Goal: Find specific page/section: Find specific page/section

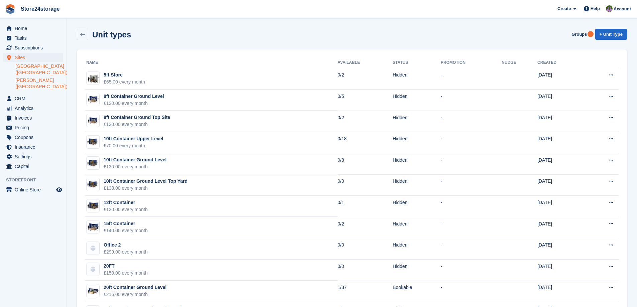
click at [27, 66] on link "[GEOGRAPHIC_DATA] ([GEOGRAPHIC_DATA])" at bounding box center [39, 69] width 48 height 13
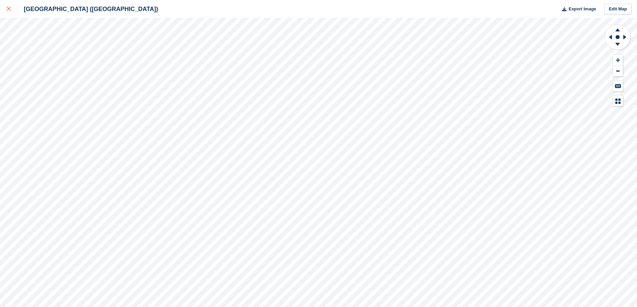
click at [7, 8] on icon at bounding box center [9, 9] width 4 height 4
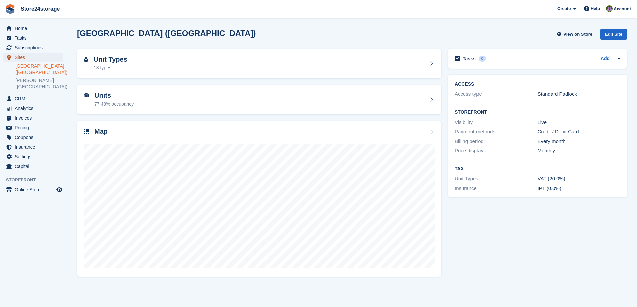
click at [33, 55] on span "Sites" at bounding box center [35, 57] width 40 height 9
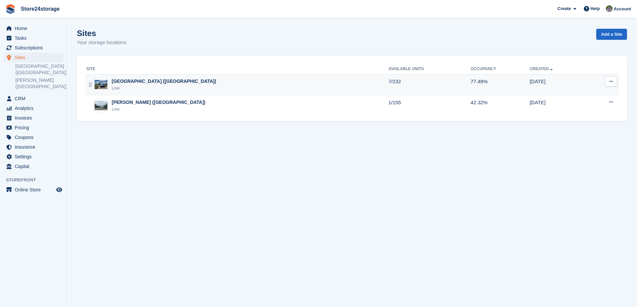
click at [124, 84] on div "[GEOGRAPHIC_DATA] ([GEOGRAPHIC_DATA])" at bounding box center [164, 81] width 104 height 7
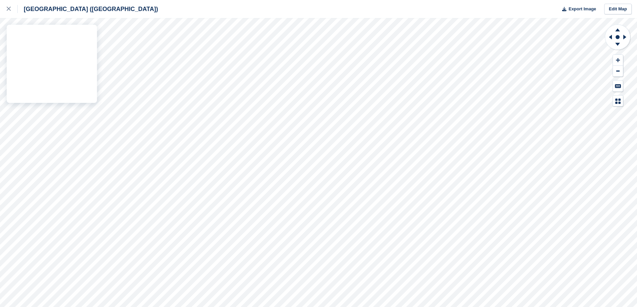
click at [32, 92] on div "[GEOGRAPHIC_DATA] ([GEOGRAPHIC_DATA]) Export Image Edit Map" at bounding box center [318, 153] width 637 height 307
